Goal: Task Accomplishment & Management: Use online tool/utility

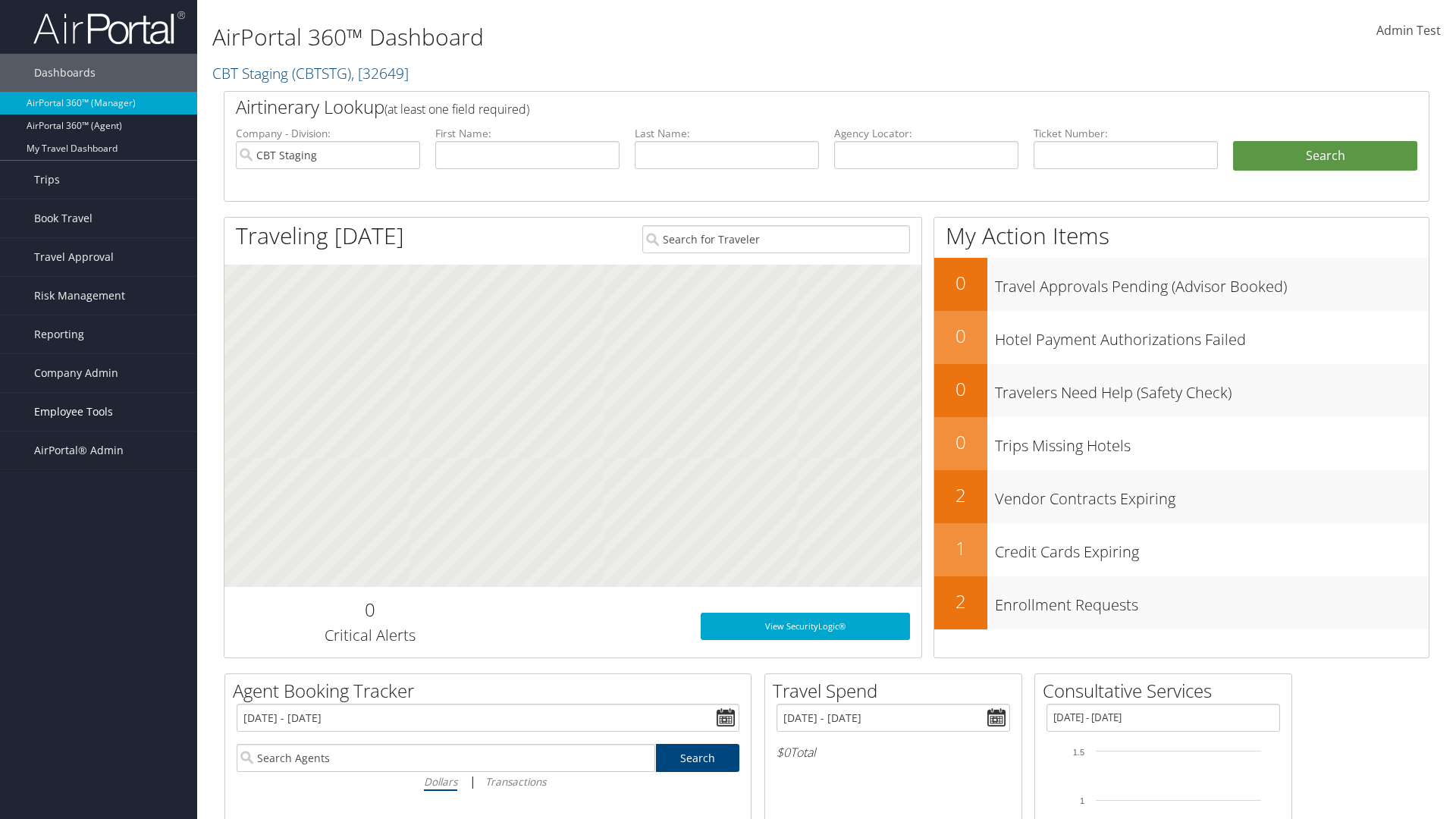
click at [99, 412] on span "Employee Tools" at bounding box center [73, 412] width 79 height 38
click at [99, 465] on link "Agent Lookup" at bounding box center [99, 465] width 197 height 23
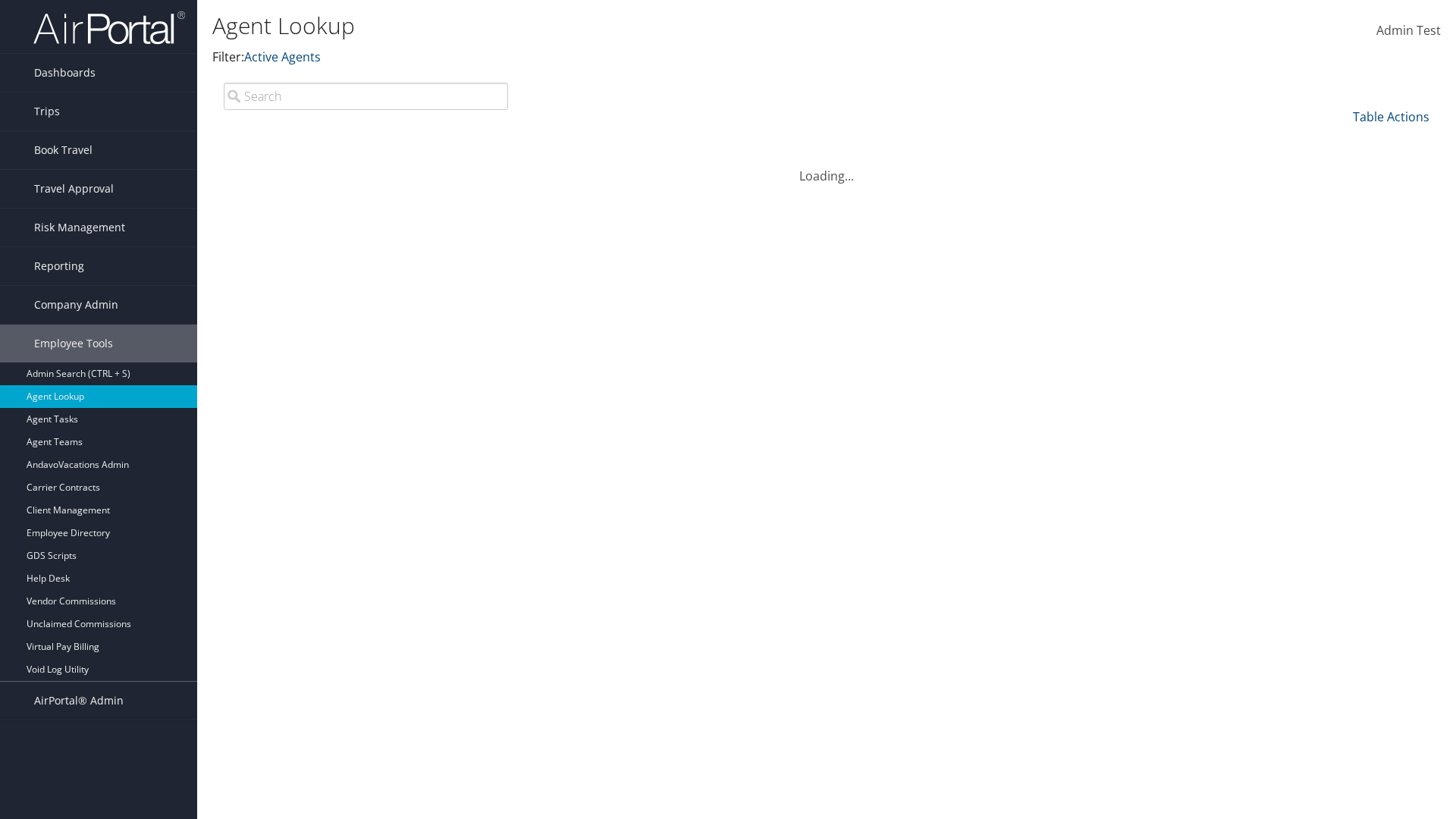
click at [366, 96] on input "search" at bounding box center [366, 96] width 284 height 27
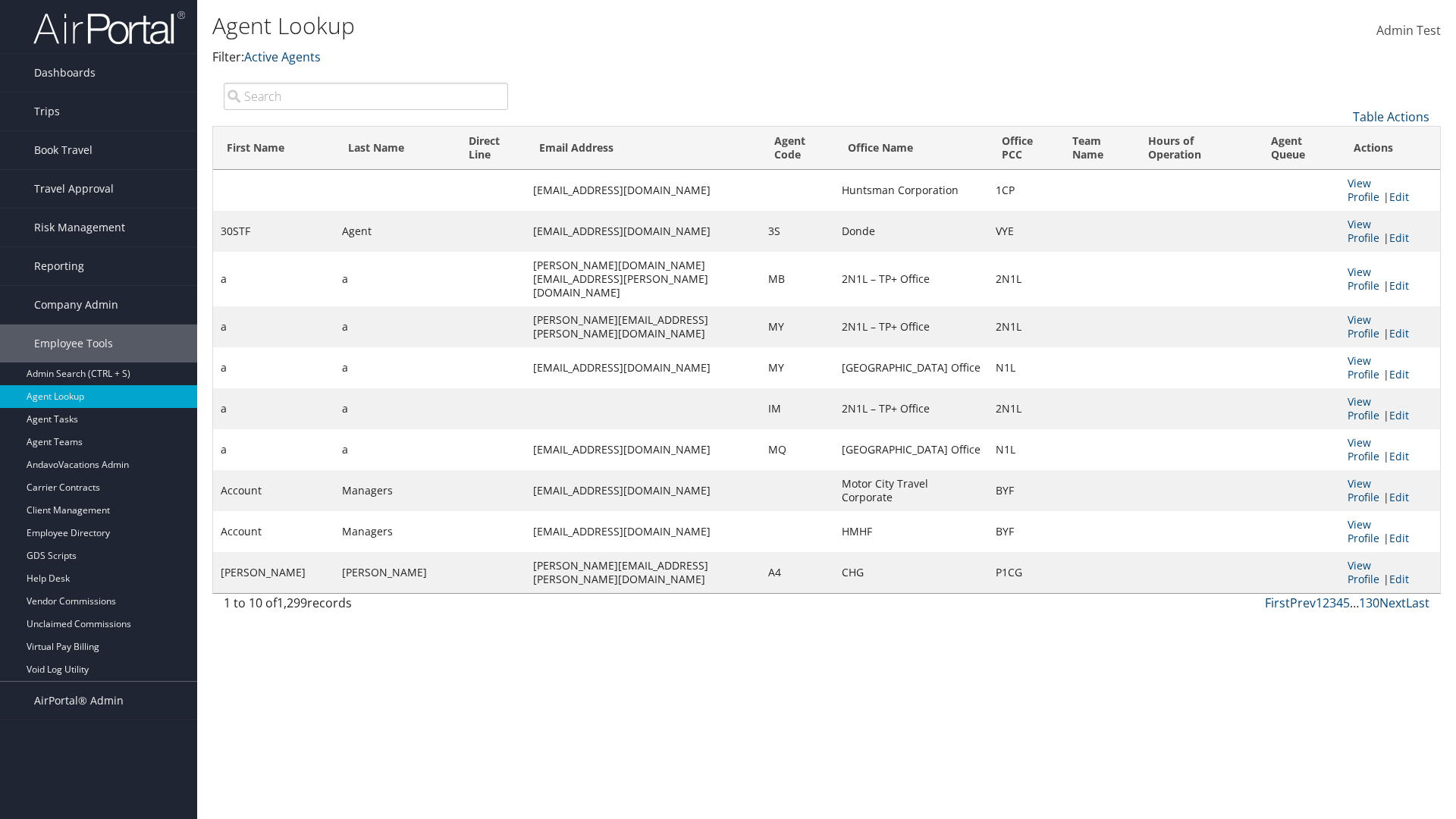
type input "Agent"
